Goal: Check status

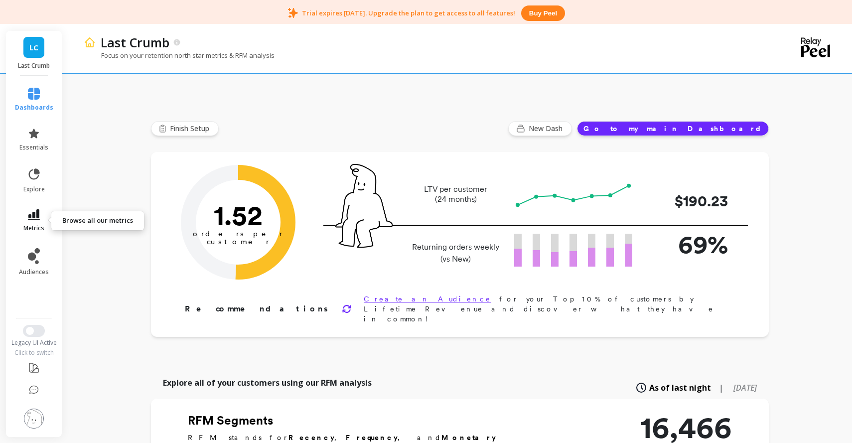
click at [32, 222] on link "metrics" at bounding box center [34, 220] width 38 height 23
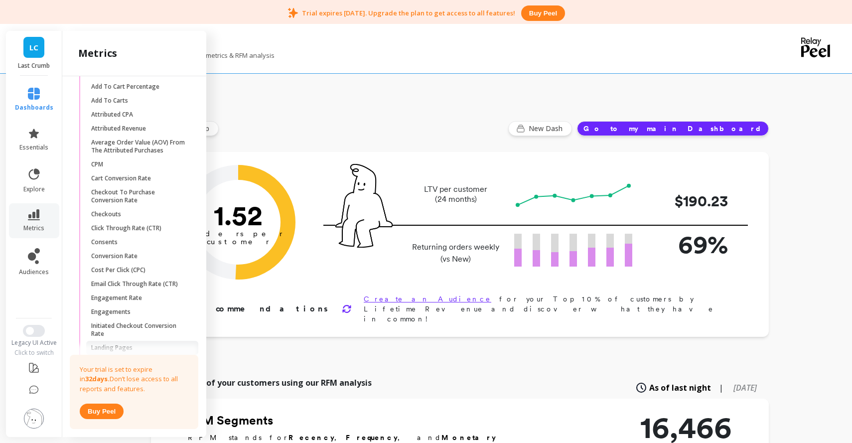
scroll to position [806, 0]
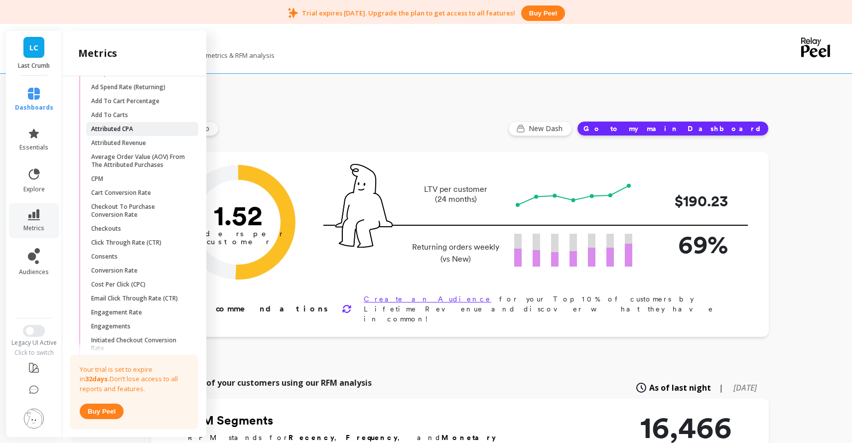
click at [124, 132] on p "Attributed CPA" at bounding box center [112, 129] width 42 height 8
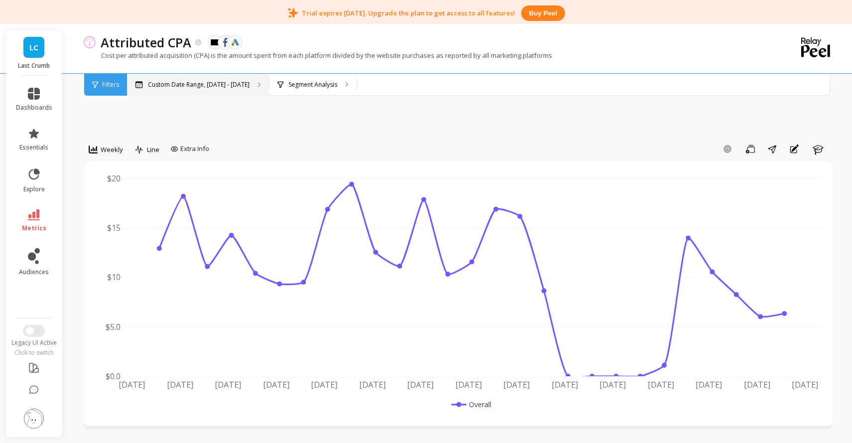
click at [170, 85] on p "Custom Date Range, [DATE] - [DATE]" at bounding box center [199, 85] width 102 height 8
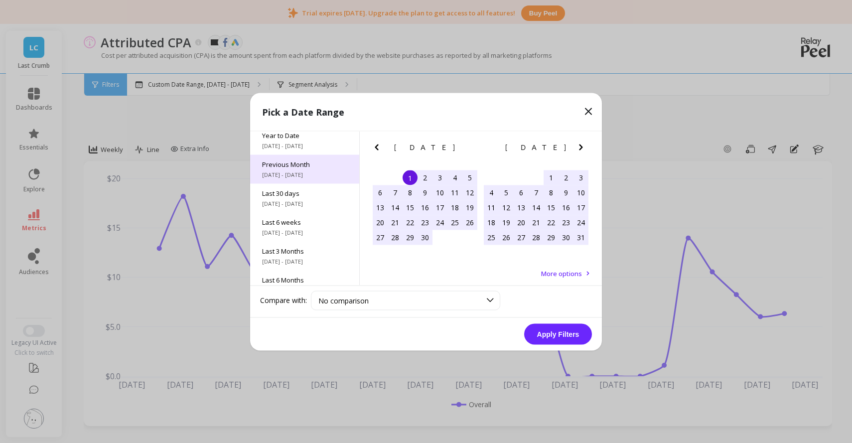
scroll to position [39, 0]
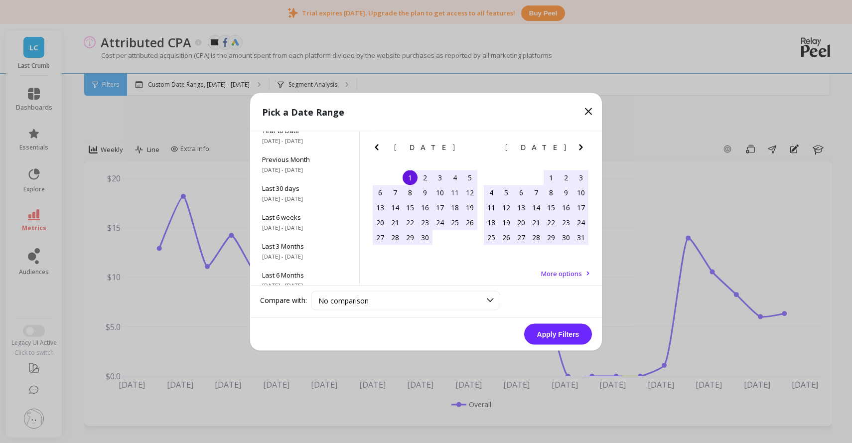
click at [379, 142] on icon "Previous Month" at bounding box center [377, 147] width 12 height 12
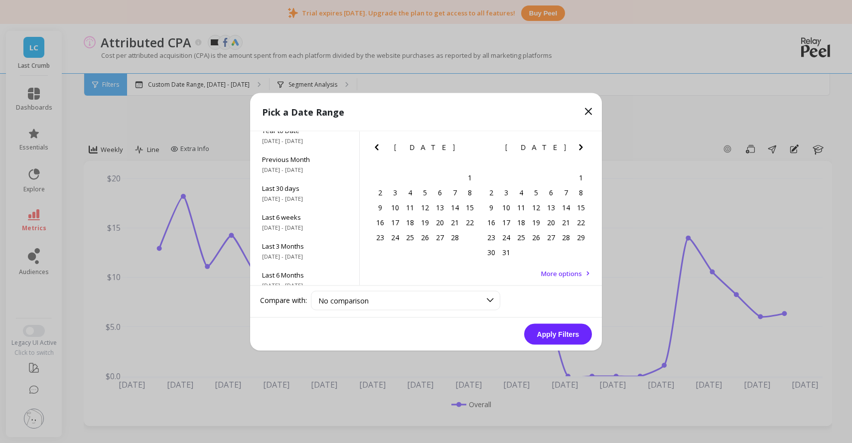
click at [379, 142] on icon "Previous Month" at bounding box center [377, 147] width 12 height 12
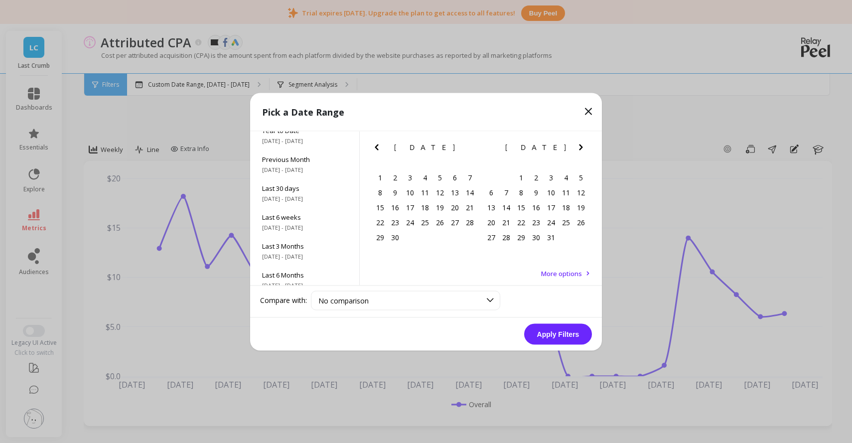
click at [379, 142] on icon "Previous Month" at bounding box center [377, 147] width 12 height 12
click at [589, 152] on button "Next Month" at bounding box center [583, 149] width 16 height 16
click at [516, 178] on div "1" at bounding box center [521, 177] width 15 height 15
click at [585, 145] on icon "Next Month" at bounding box center [581, 147] width 12 height 12
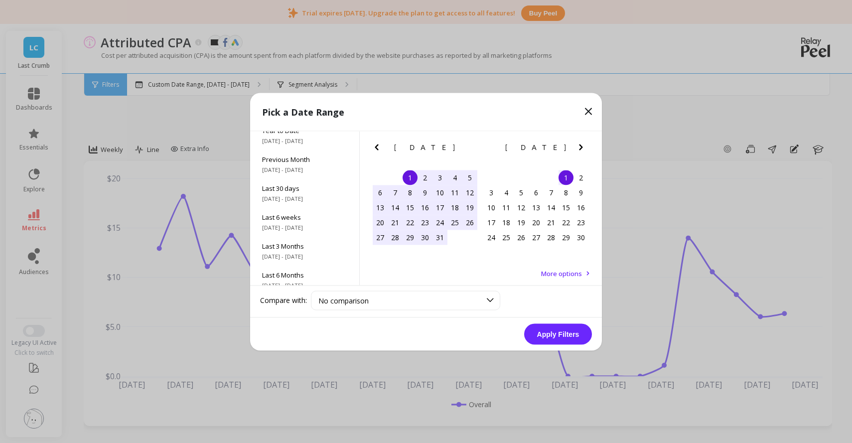
click at [585, 145] on icon "Next Month" at bounding box center [581, 147] width 12 height 12
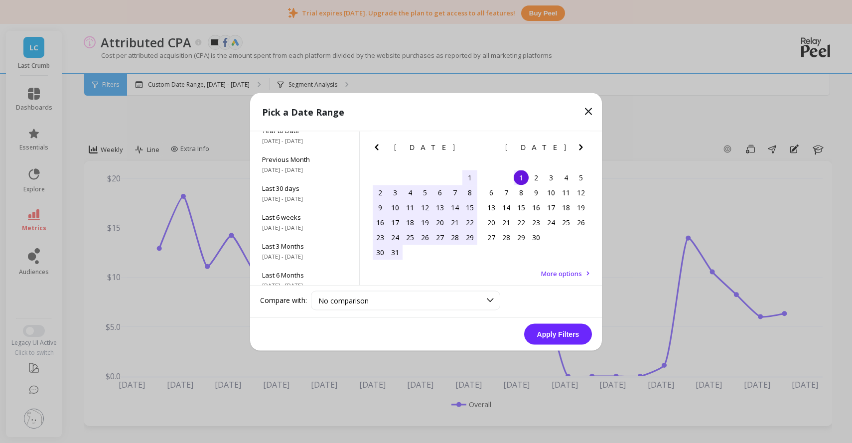
click at [585, 145] on icon "Next Month" at bounding box center [581, 147] width 12 height 12
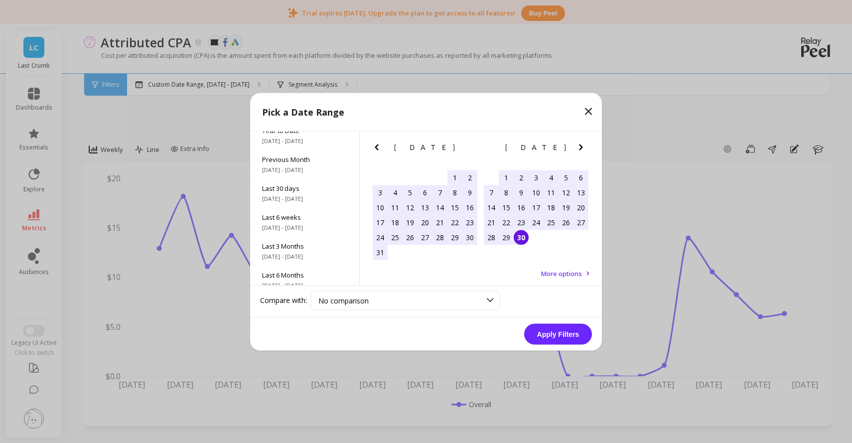
click at [523, 239] on div "30" at bounding box center [521, 237] width 15 height 15
click at [556, 340] on button "Apply Filters" at bounding box center [558, 334] width 68 height 21
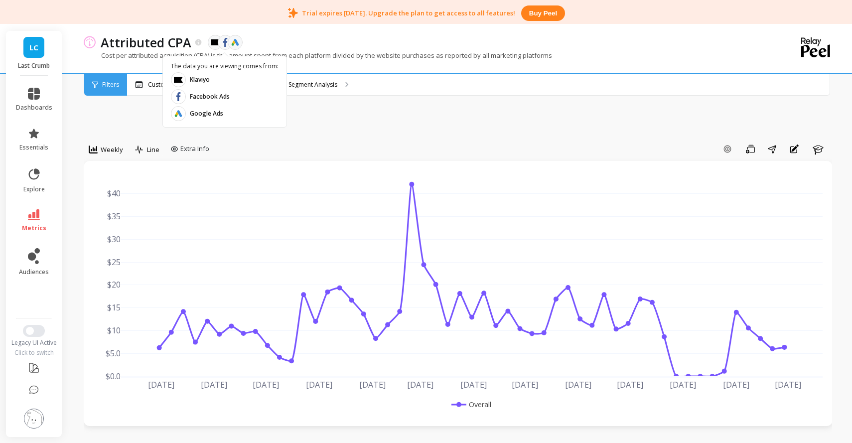
click at [224, 38] on object at bounding box center [225, 42] width 9 height 9
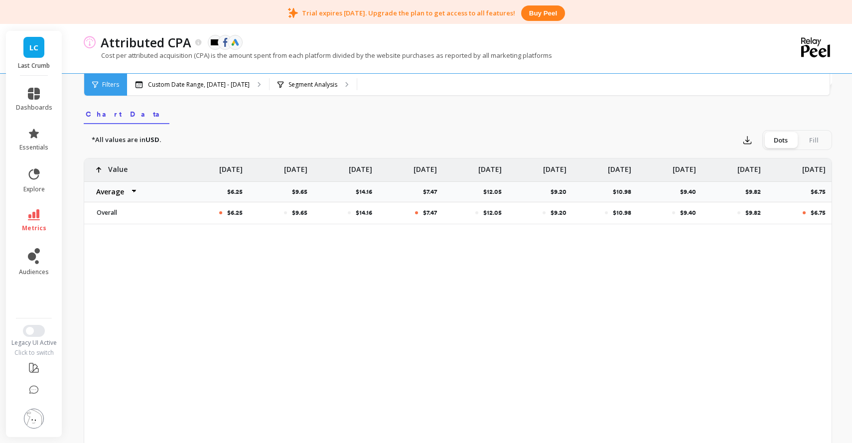
scroll to position [75, 0]
